Goal: Task Accomplishment & Management: Complete application form

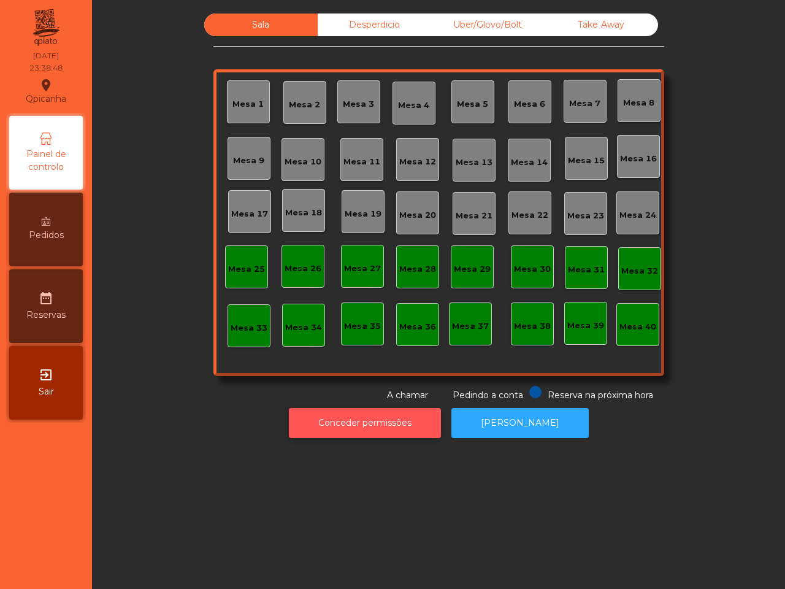
click at [391, 429] on button "Conceder permissões" at bounding box center [365, 423] width 152 height 30
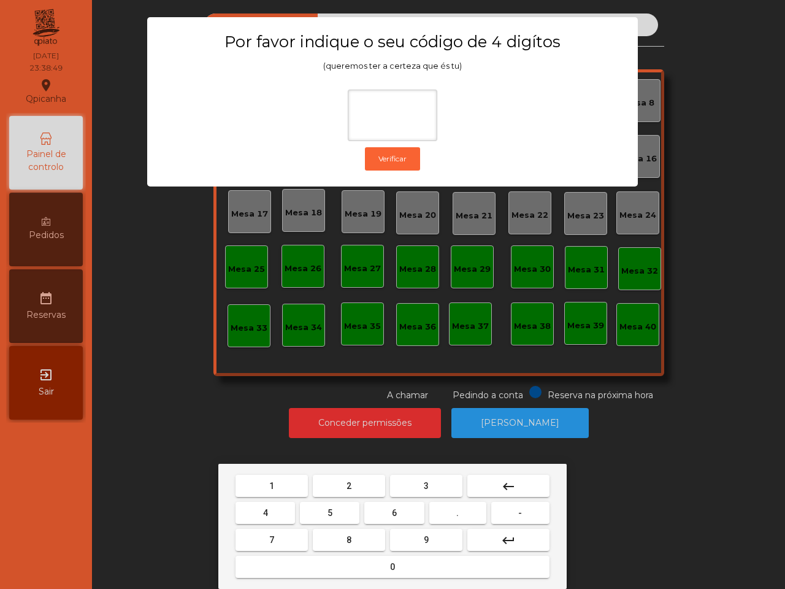
click at [396, 506] on button "6" at bounding box center [394, 513] width 60 height 22
click at [325, 512] on button "5" at bounding box center [330, 513] width 60 height 22
click at [304, 491] on button "1" at bounding box center [272, 486] width 72 height 22
click at [334, 480] on button "2" at bounding box center [349, 486] width 72 height 22
type input "****"
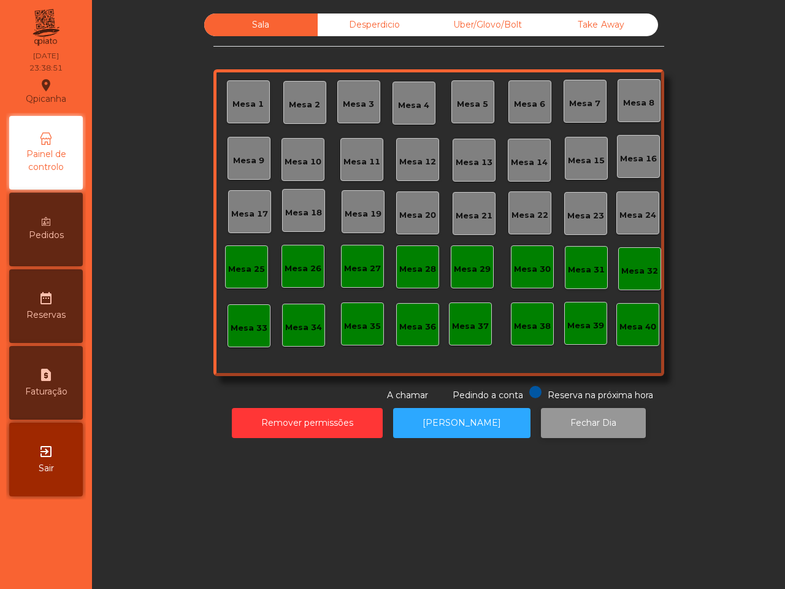
click at [553, 420] on button "Fechar Dia" at bounding box center [593, 423] width 105 height 30
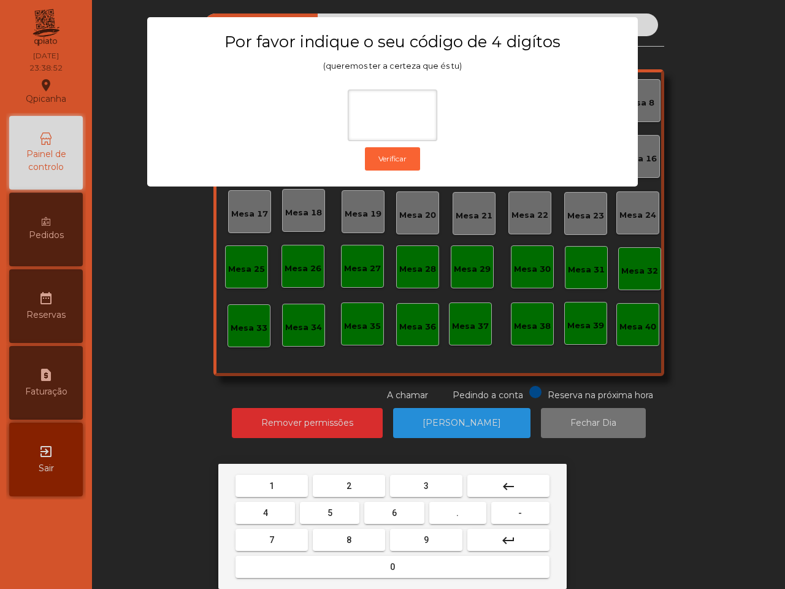
click at [393, 504] on button "6" at bounding box center [394, 513] width 60 height 22
click at [332, 504] on button "5" at bounding box center [330, 513] width 60 height 22
drag, startPoint x: 274, startPoint y: 483, endPoint x: 339, endPoint y: 487, distance: 65.7
click at [274, 483] on button "1" at bounding box center [272, 486] width 72 height 22
click at [345, 486] on button "2" at bounding box center [349, 486] width 72 height 22
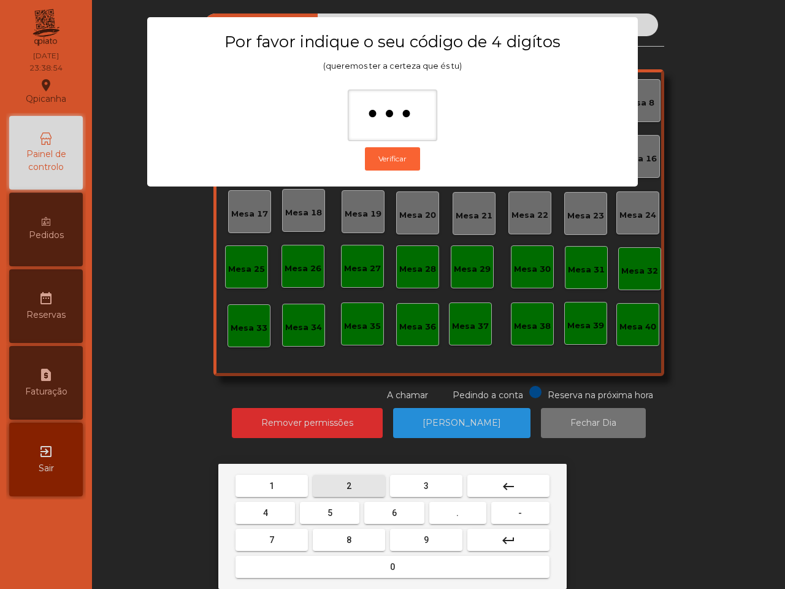
type input "****"
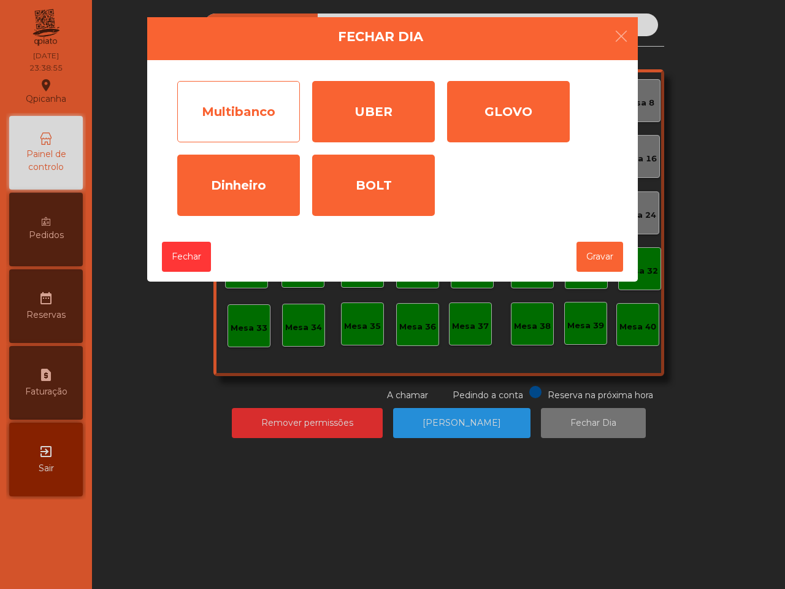
click at [258, 121] on div "Multibanco" at bounding box center [238, 111] width 123 height 61
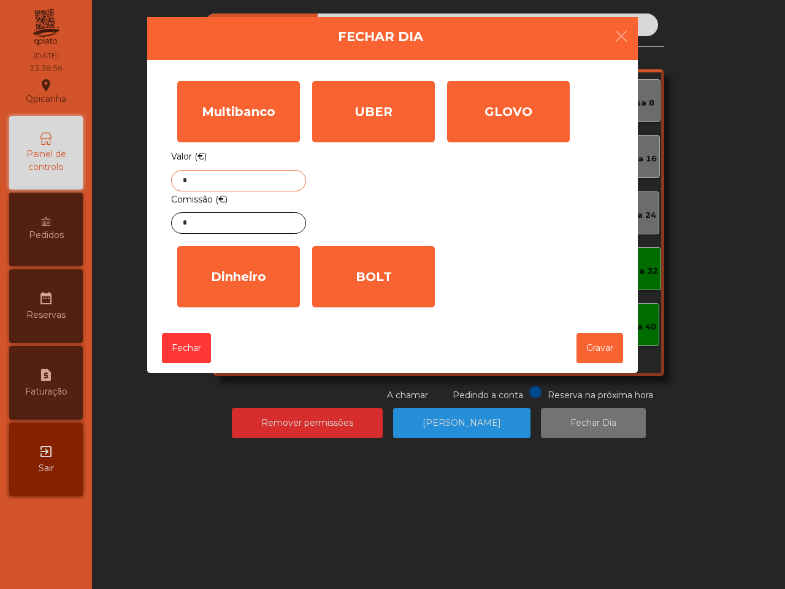
click at [260, 179] on input "*" at bounding box center [238, 180] width 135 height 21
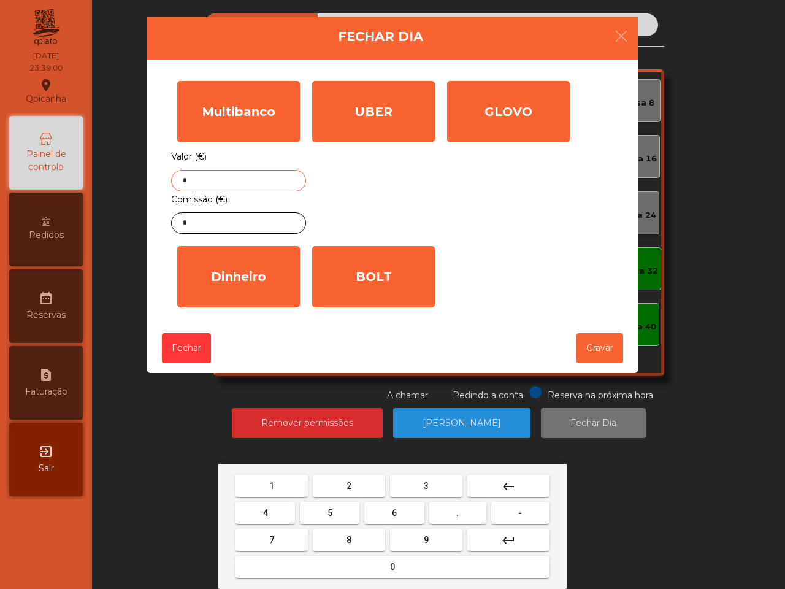
click at [284, 541] on button "7" at bounding box center [272, 540] width 72 height 22
click at [402, 513] on button "6" at bounding box center [394, 513] width 60 height 22
click at [356, 475] on button "2" at bounding box center [349, 486] width 72 height 22
click at [461, 512] on button "." at bounding box center [457, 513] width 57 height 22
click at [293, 488] on button "1" at bounding box center [272, 486] width 72 height 22
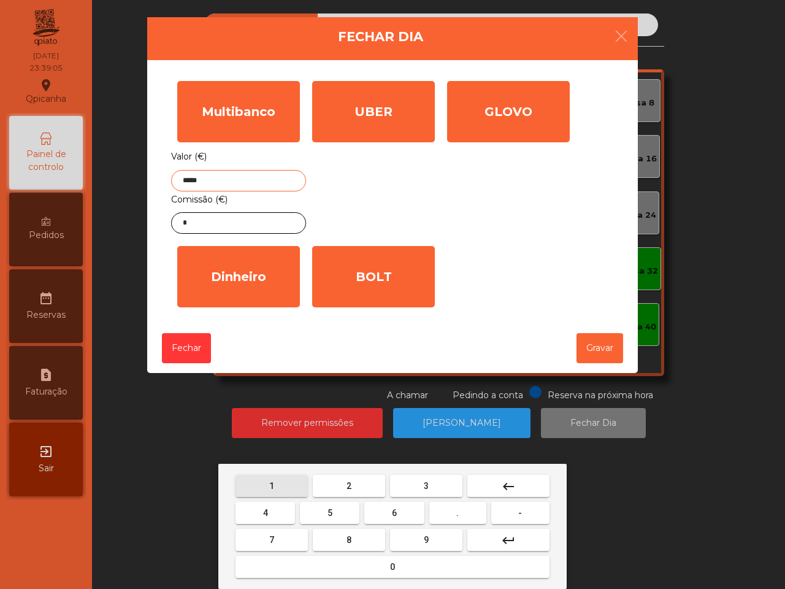
click at [293, 488] on button "1" at bounding box center [272, 486] width 72 height 22
type input "******"
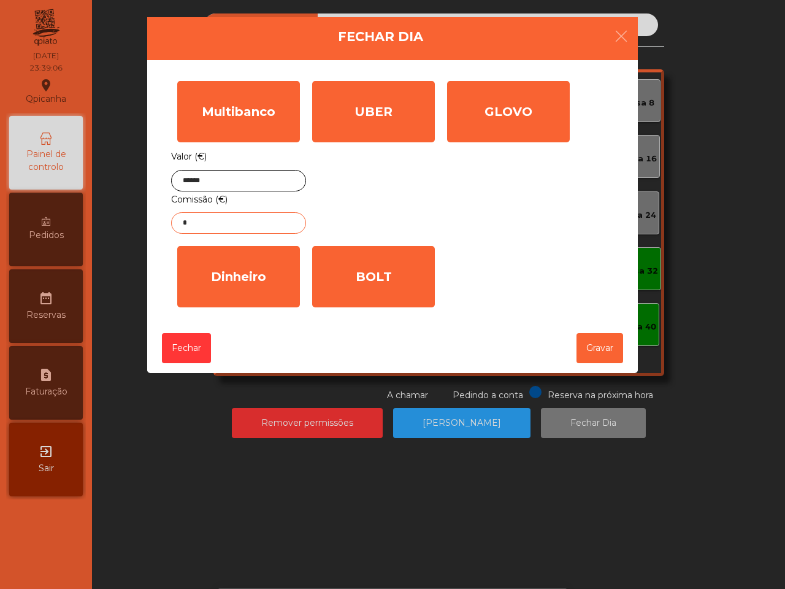
click at [260, 224] on input "*" at bounding box center [238, 222] width 135 height 21
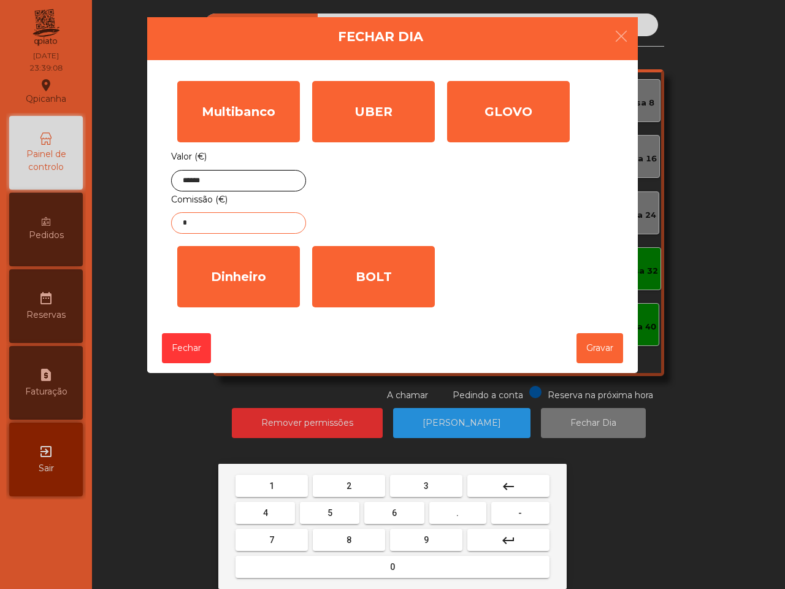
click at [268, 480] on button "1" at bounding box center [272, 486] width 72 height 22
click at [474, 515] on button "." at bounding box center [457, 513] width 57 height 22
click at [406, 514] on button "6" at bounding box center [394, 513] width 60 height 22
click at [429, 533] on button "9" at bounding box center [426, 540] width 72 height 22
type input "****"
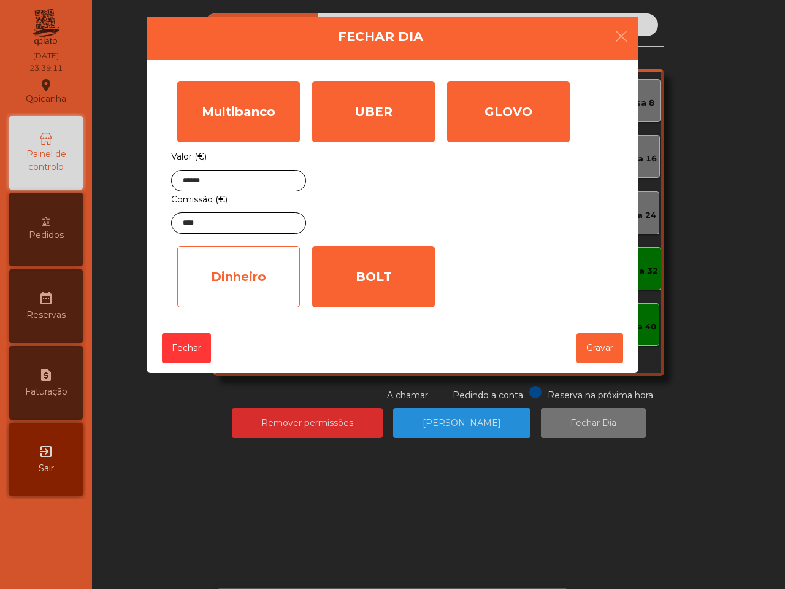
click at [274, 286] on div "Dinheiro" at bounding box center [238, 276] width 123 height 61
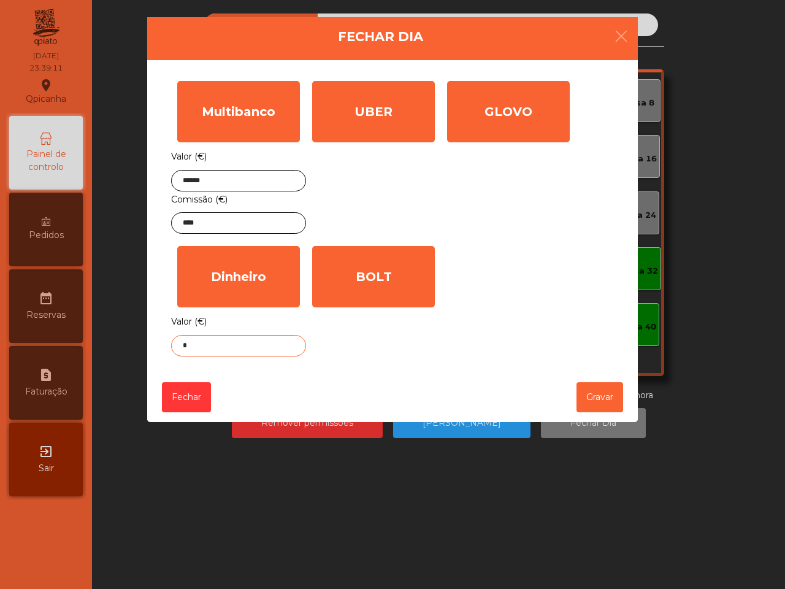
click at [268, 347] on input "*" at bounding box center [238, 345] width 135 height 21
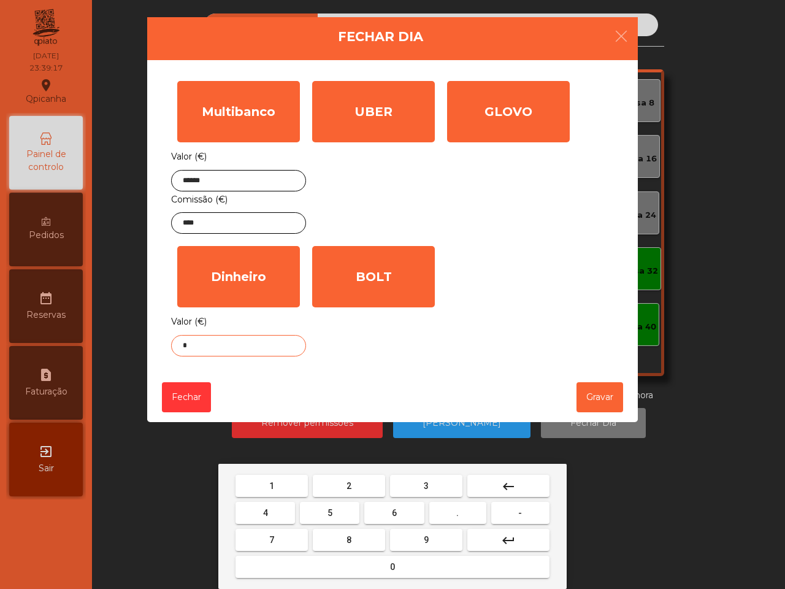
click at [362, 566] on button "0" at bounding box center [393, 567] width 314 height 22
click at [452, 510] on button "." at bounding box center [457, 513] width 57 height 22
click at [330, 513] on span "5" at bounding box center [330, 513] width 5 height 10
click at [272, 509] on button "4" at bounding box center [266, 513] width 60 height 22
type input "****"
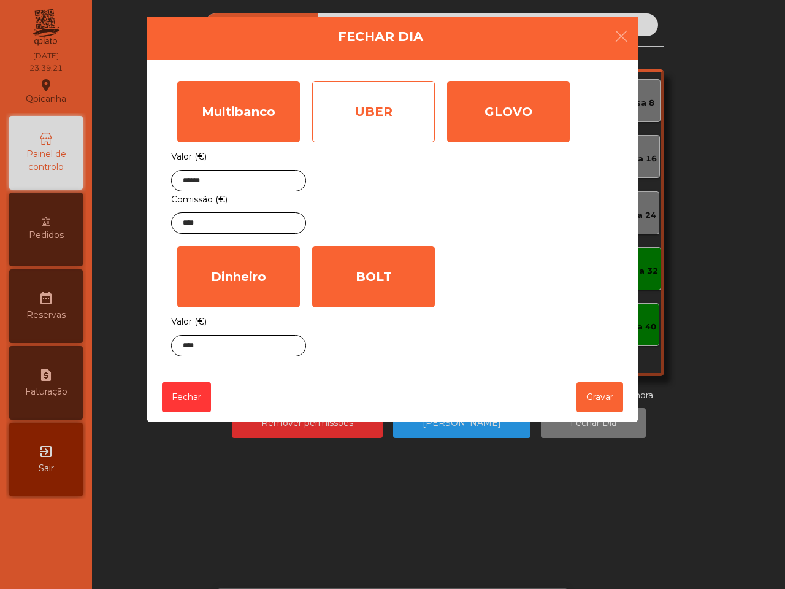
click at [369, 124] on div "UBER" at bounding box center [373, 111] width 123 height 61
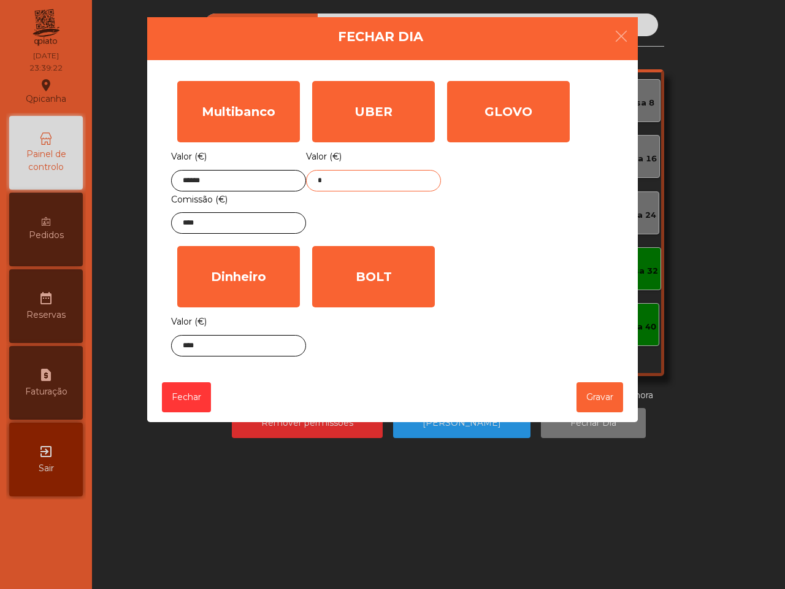
click at [374, 175] on input "*" at bounding box center [373, 180] width 135 height 21
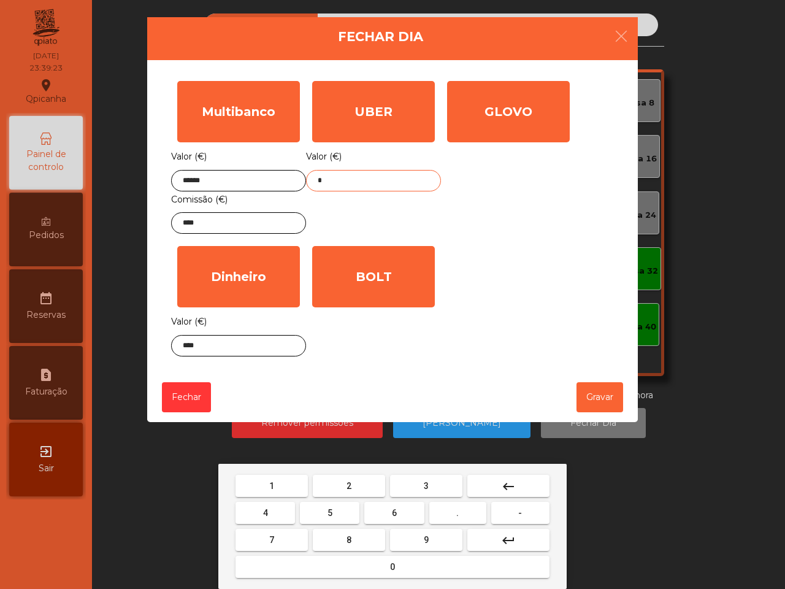
click at [422, 534] on button "9" at bounding box center [426, 540] width 72 height 22
click at [283, 507] on button "4" at bounding box center [266, 513] width 60 height 22
click at [454, 510] on button "." at bounding box center [457, 513] width 57 height 22
click at [363, 537] on button "8" at bounding box center [349, 540] width 72 height 22
click at [347, 470] on div "1 2 3 keyboard_backspace 4 5 6 . - 7 8 9 keyboard_return 0" at bounding box center [392, 526] width 348 height 125
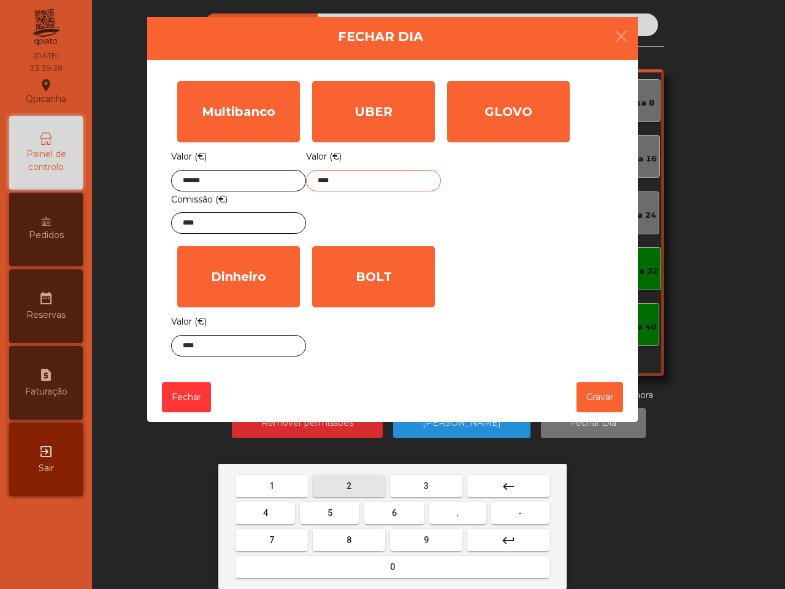
click at [350, 481] on span "2" at bounding box center [349, 486] width 5 height 10
type input "*****"
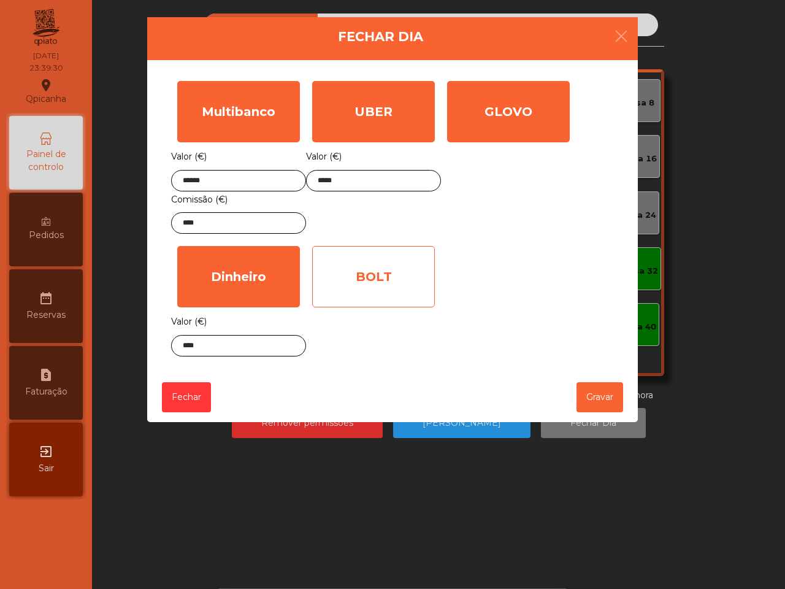
click at [341, 282] on div "BOLT" at bounding box center [373, 276] width 123 height 61
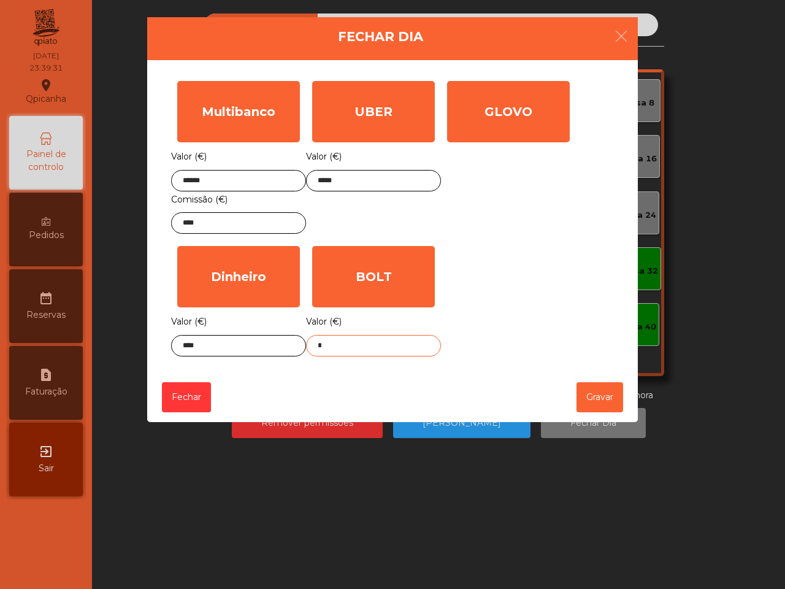
click at [366, 355] on input "*" at bounding box center [373, 345] width 135 height 21
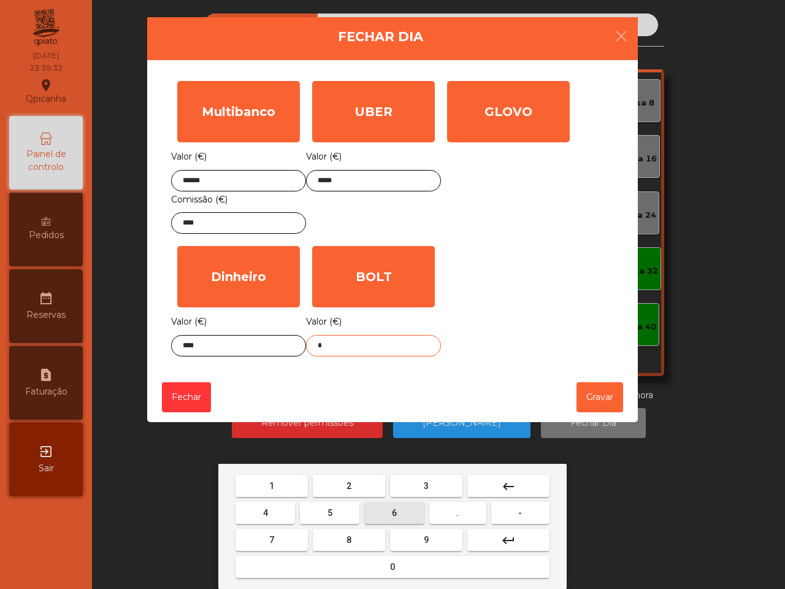
click at [407, 512] on button "6" at bounding box center [394, 513] width 60 height 22
click at [271, 514] on button "4" at bounding box center [266, 513] width 60 height 22
click at [457, 519] on button "." at bounding box center [457, 513] width 57 height 22
click at [288, 485] on button "1" at bounding box center [272, 486] width 72 height 22
click at [442, 482] on button "3" at bounding box center [426, 486] width 72 height 22
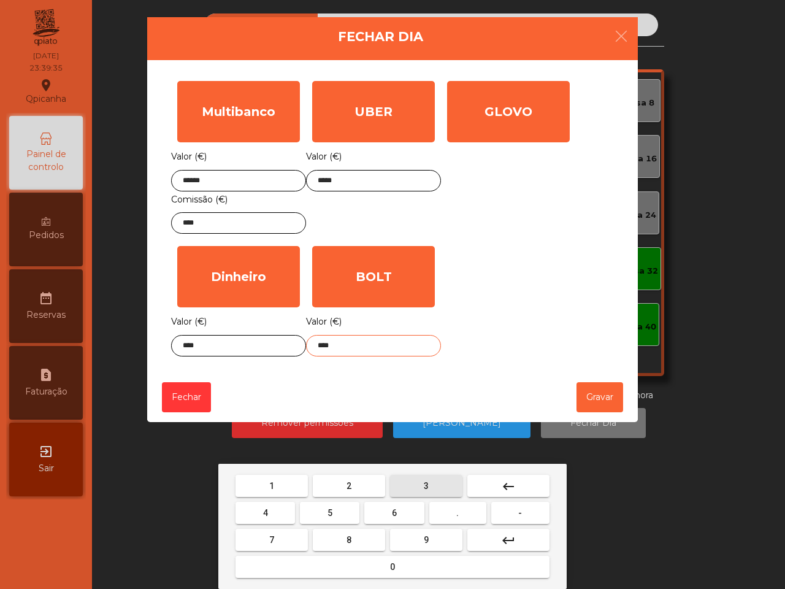
type input "*****"
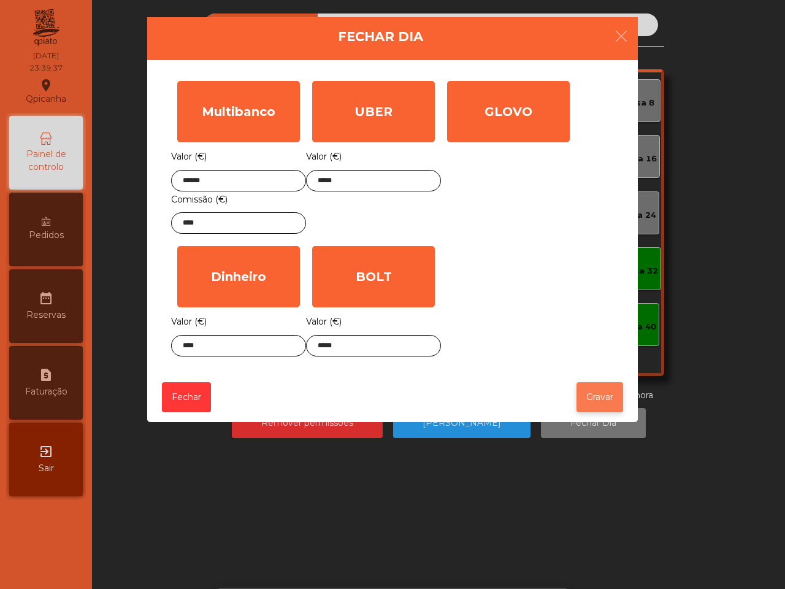
click at [599, 399] on button "Gravar" at bounding box center [600, 397] width 47 height 30
